Goal: Task Accomplishment & Management: Complete application form

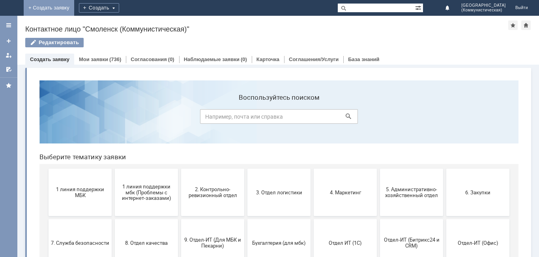
click at [74, 4] on link "+ Создать заявку" at bounding box center [49, 8] width 51 height 16
click at [77, 189] on span "1 линия поддержки МБК" at bounding box center [80, 193] width 58 height 12
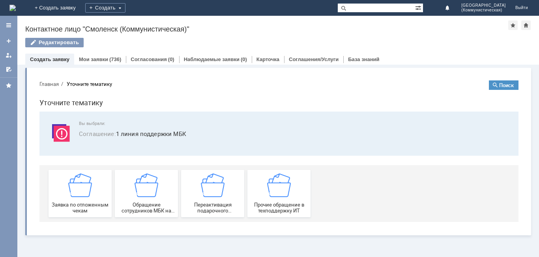
click at [77, 189] on img at bounding box center [80, 186] width 24 height 24
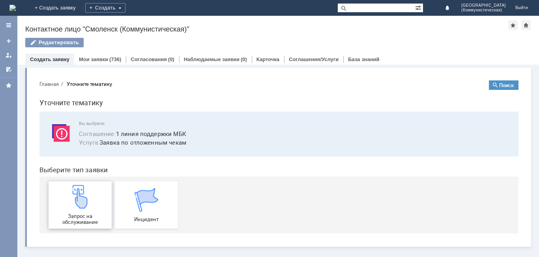
click at [77, 192] on img at bounding box center [80, 197] width 24 height 24
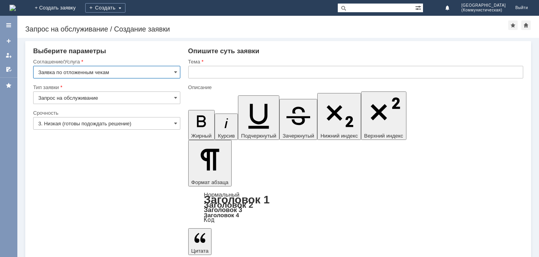
click at [196, 73] on input "text" at bounding box center [355, 72] width 335 height 13
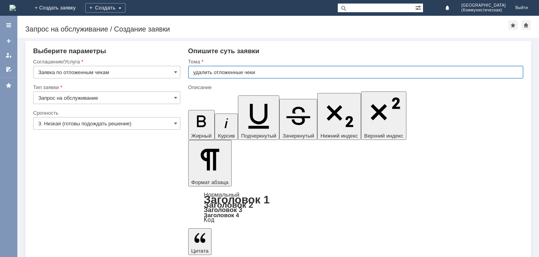
type input "удалить отложенные чеки"
